Goal: Information Seeking & Learning: Learn about a topic

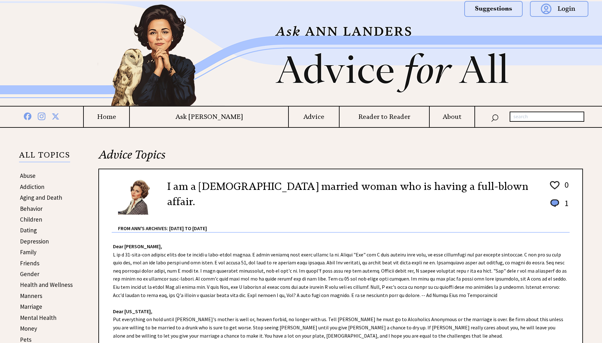
click at [33, 210] on link "Behavior" at bounding box center [31, 209] width 23 height 8
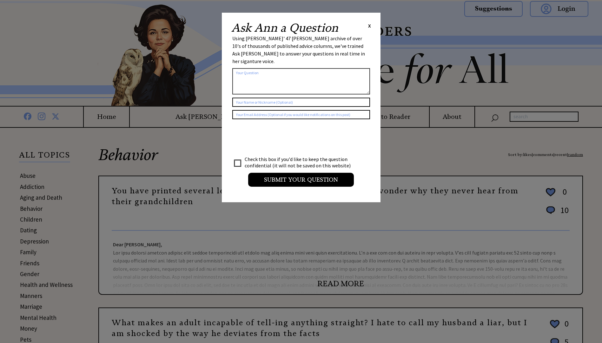
click at [369, 24] on span "X" at bounding box center [369, 26] width 3 height 6
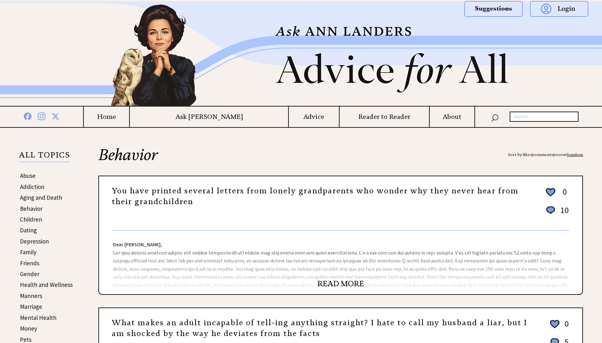
click at [29, 285] on link "Health and Wellness" at bounding box center [46, 285] width 53 height 8
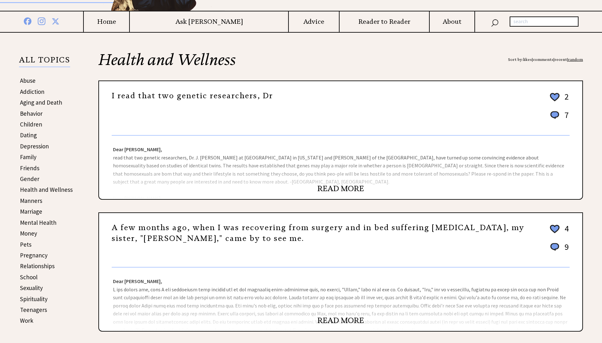
scroll to position [127, 0]
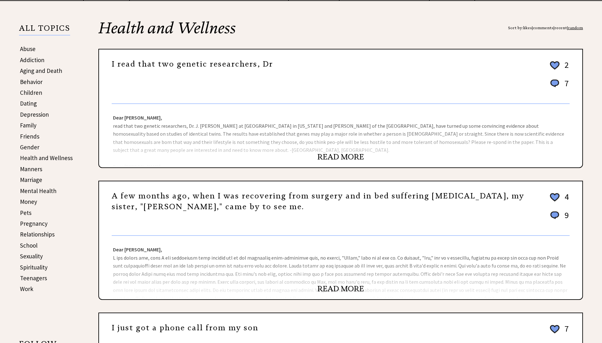
click at [26, 204] on link "Money" at bounding box center [28, 202] width 17 height 8
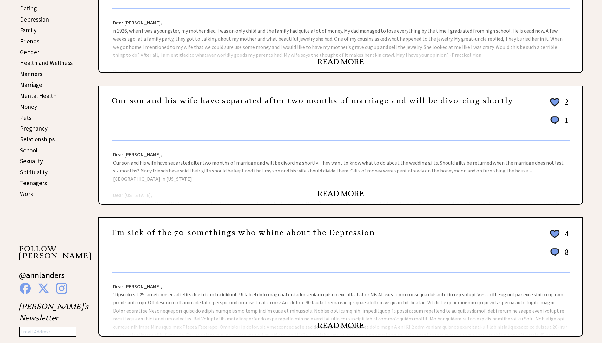
scroll to position [95, 0]
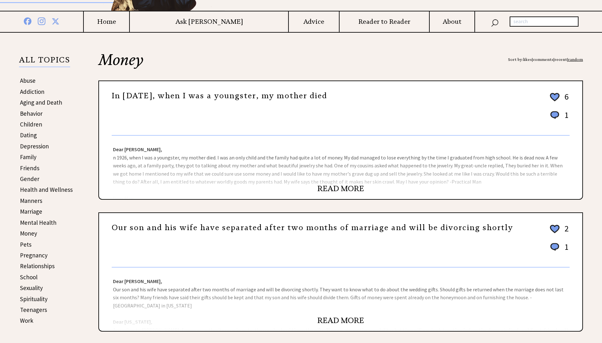
click at [324, 187] on link "READ MORE" at bounding box center [340, 189] width 47 height 10
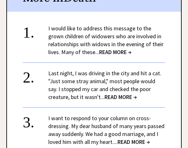
scroll to position [476, 0]
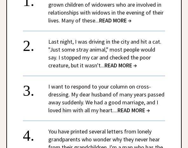
click at [136, 68] on span "READ MORE →" at bounding box center [120, 65] width 32 height 7
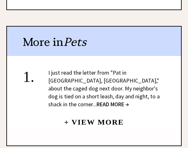
scroll to position [507, 0]
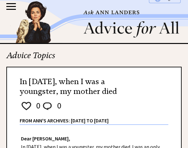
scroll to position [476, 0]
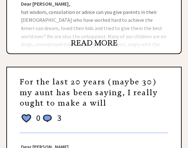
scroll to position [522, 0]
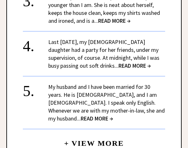
scroll to position [1110, 0]
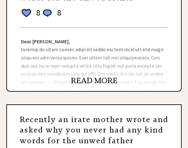
scroll to position [479, 0]
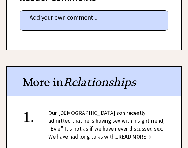
scroll to position [539, 0]
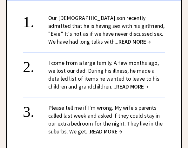
click at [140, 83] on span "READ MORE →" at bounding box center [132, 86] width 32 height 7
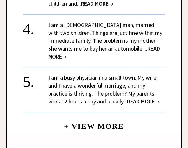
scroll to position [856, 0]
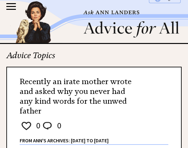
scroll to position [539, 0]
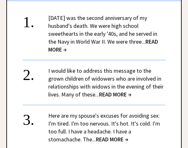
click at [72, 45] on span "READ MORE →" at bounding box center [103, 45] width 110 height 15
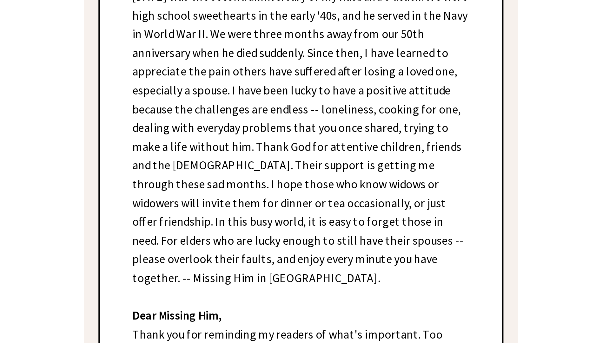
scroll to position [127, 0]
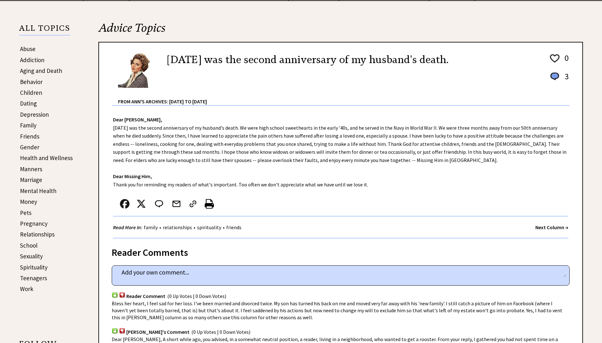
click at [30, 148] on link "Marriage" at bounding box center [31, 180] width 22 height 8
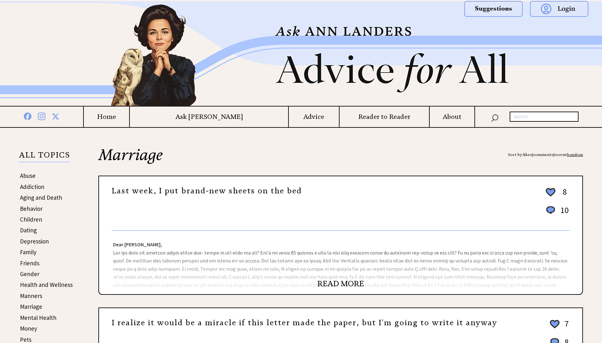
click at [333, 285] on link "READ MORE" at bounding box center [340, 284] width 47 height 10
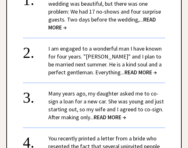
scroll to position [888, 0]
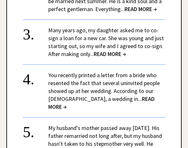
click at [126, 58] on span "READ MORE →" at bounding box center [110, 53] width 32 height 7
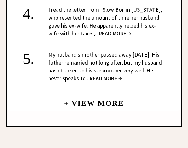
scroll to position [951, 0]
